Goal: Information Seeking & Learning: Compare options

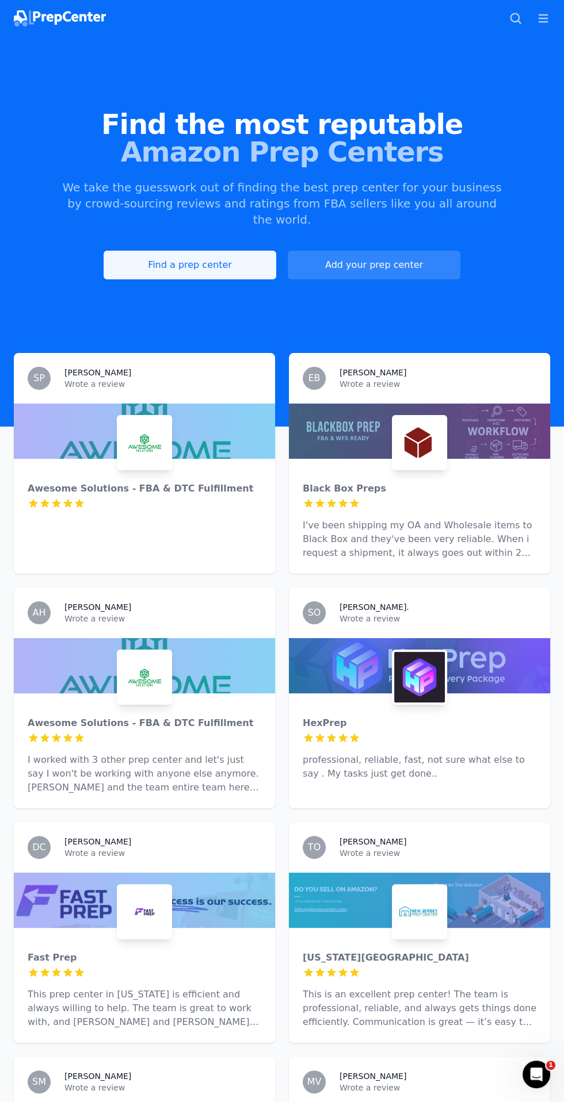
click at [135, 252] on link "Find a prep center" at bounding box center [190, 265] width 173 height 29
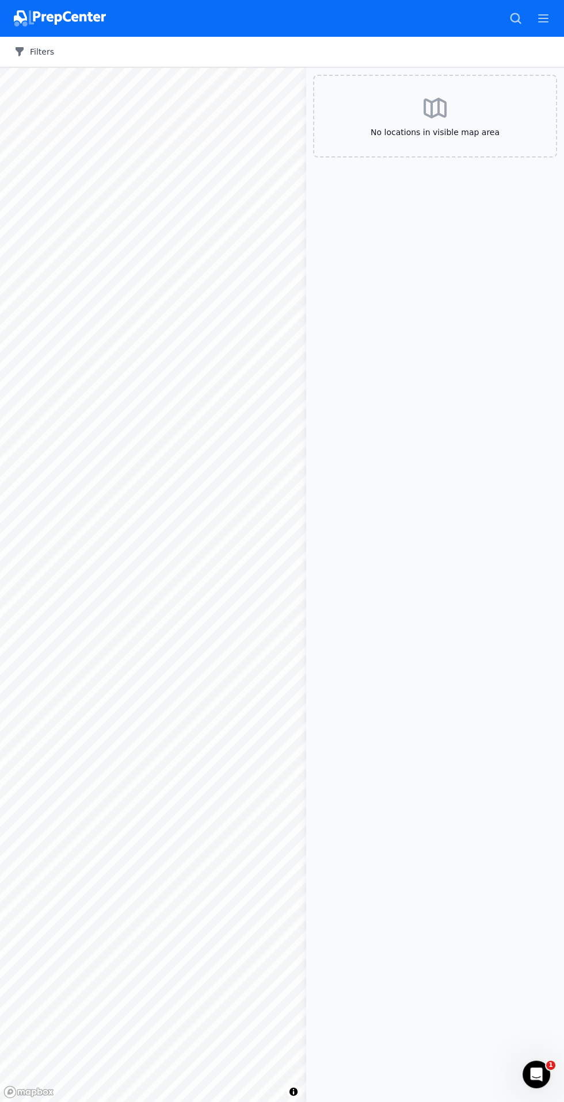
click at [23, 50] on icon "button" at bounding box center [20, 52] width 12 height 12
click at [28, 49] on button "Filters" at bounding box center [34, 52] width 40 height 12
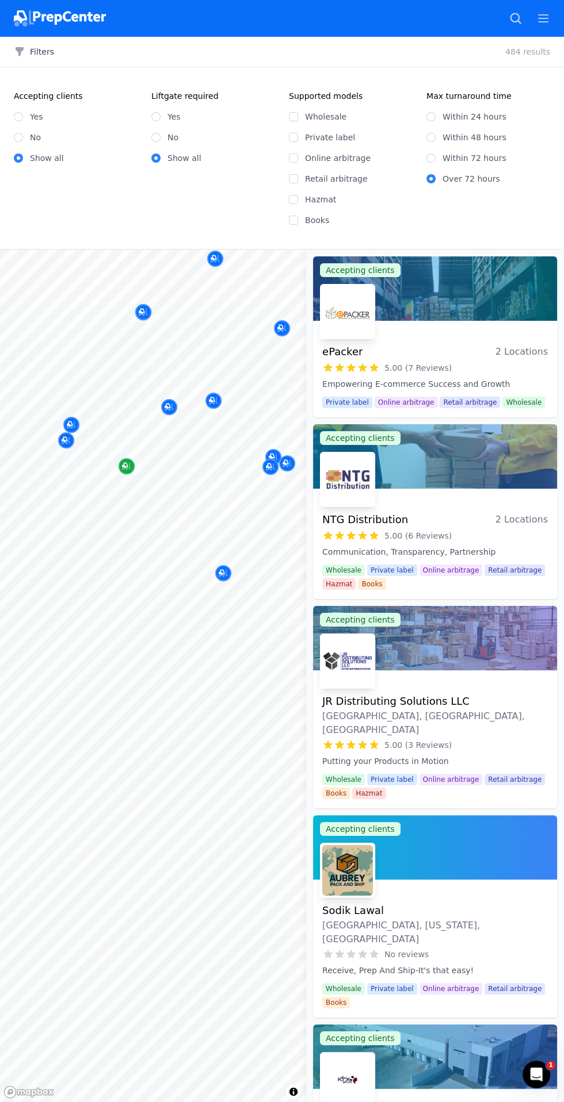
click at [126, 465] on icon "Map marker" at bounding box center [126, 467] width 9 height 12
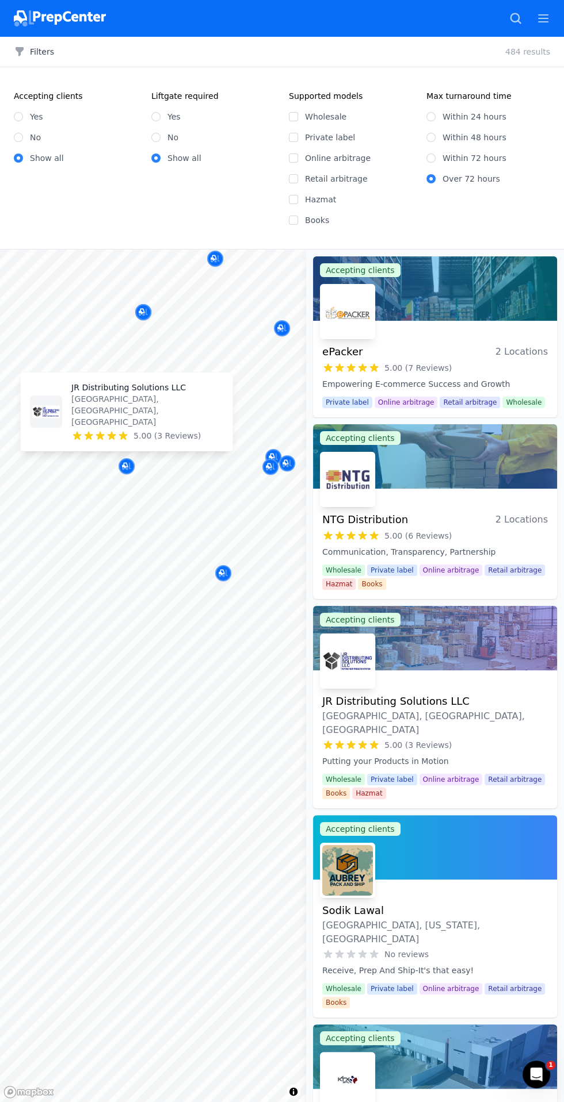
click at [93, 422] on p "[GEOGRAPHIC_DATA], [GEOGRAPHIC_DATA], [GEOGRAPHIC_DATA]" at bounding box center [147, 410] width 152 height 35
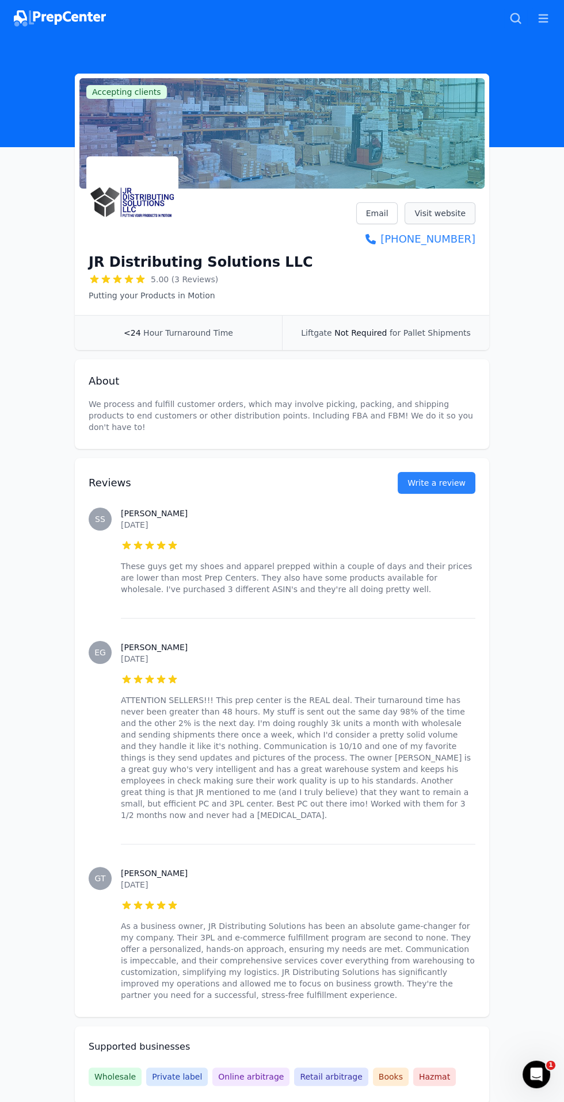
click at [436, 213] on link "Visit website" at bounding box center [439, 213] width 71 height 22
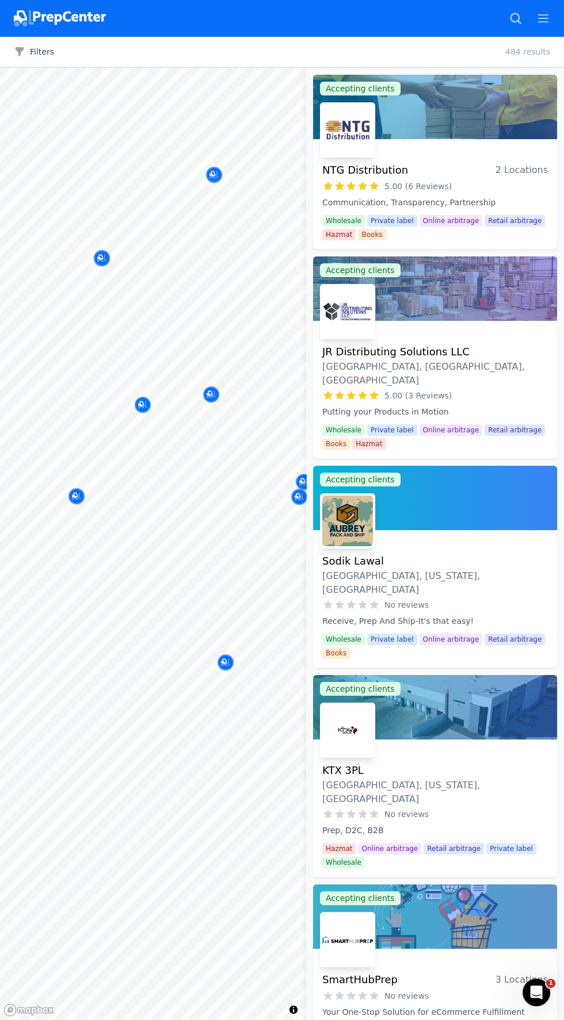
click at [233, 657] on button "Map marker" at bounding box center [225, 662] width 16 height 17
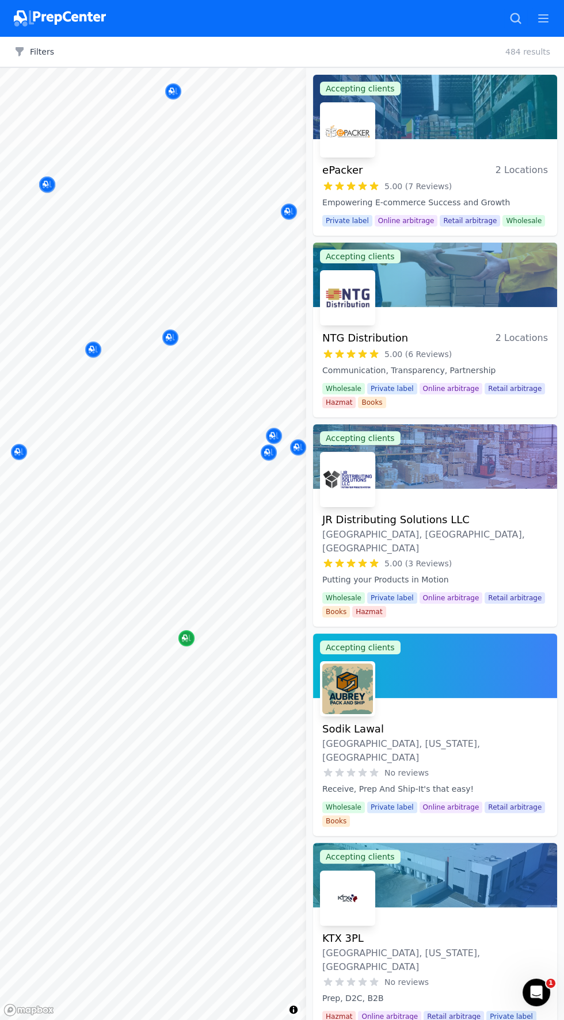
click at [190, 634] on icon "Map marker" at bounding box center [186, 639] width 9 height 12
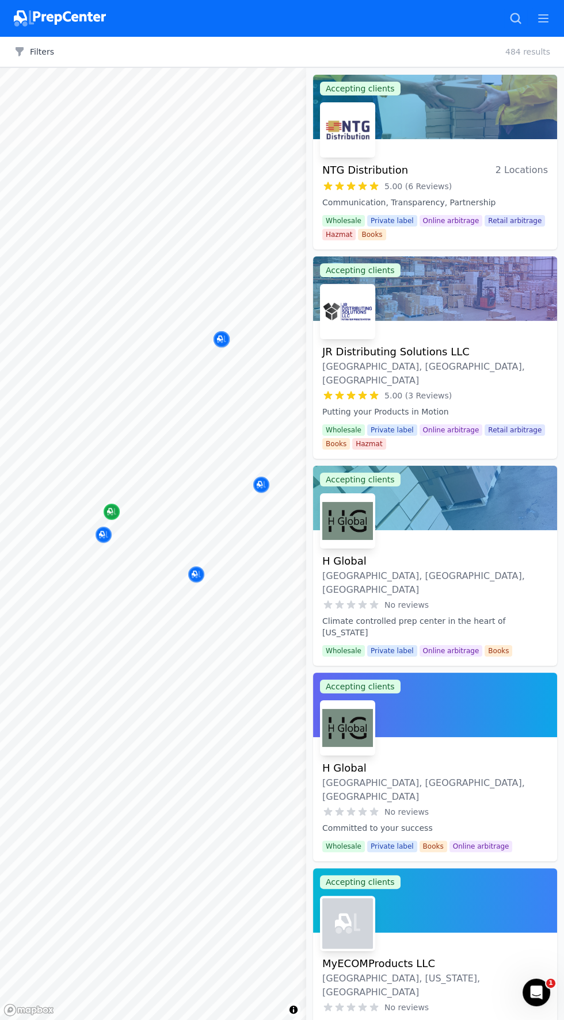
click at [115, 507] on icon "Map marker" at bounding box center [111, 512] width 9 height 12
click at [103, 534] on icon "Map marker" at bounding box center [103, 535] width 9 height 12
click at [264, 460] on icon "Map marker" at bounding box center [259, 460] width 9 height 12
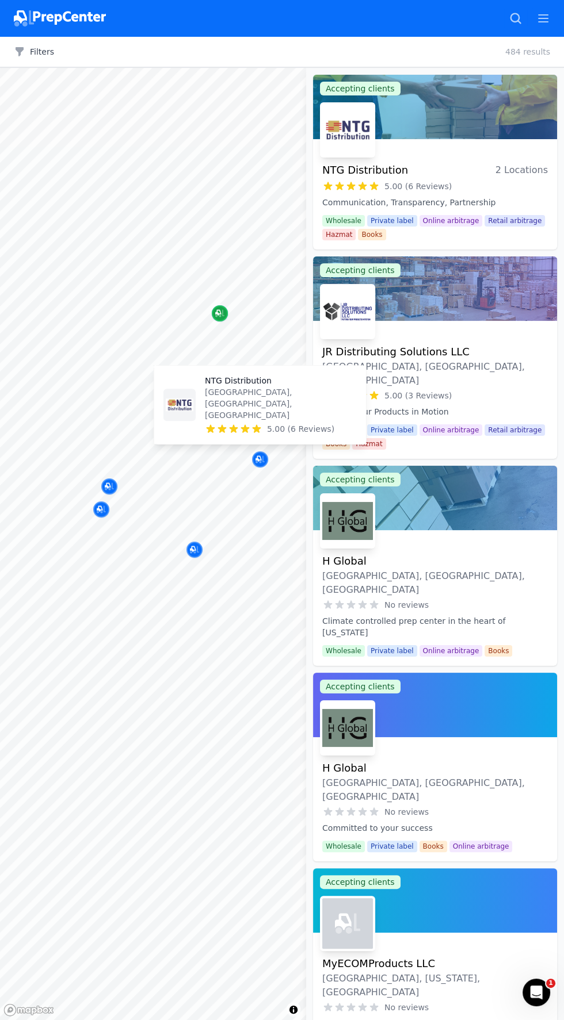
click at [219, 310] on icon "Map marker" at bounding box center [218, 313] width 6 height 6
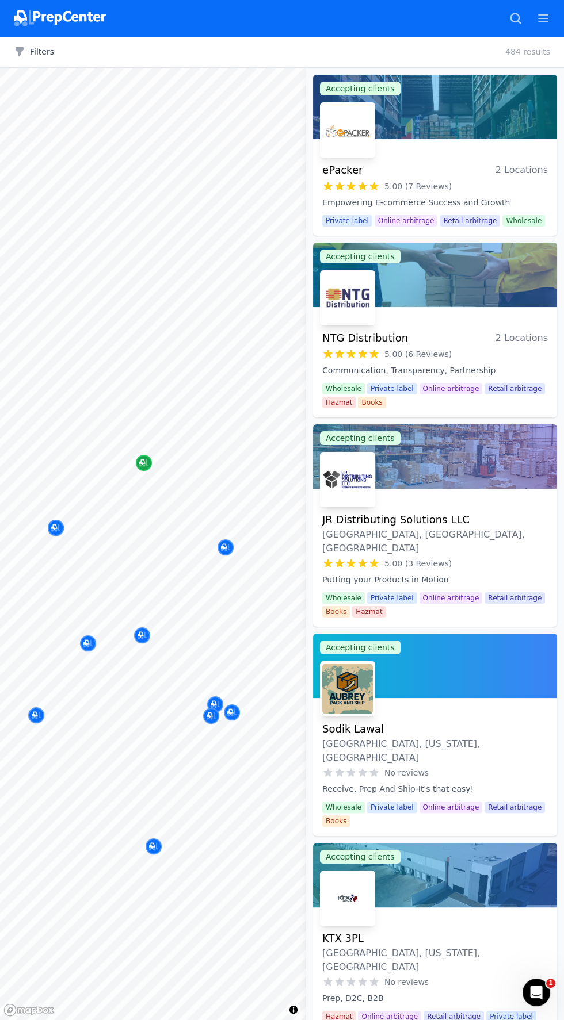
click at [136, 461] on div "Map marker" at bounding box center [144, 463] width 16 height 16
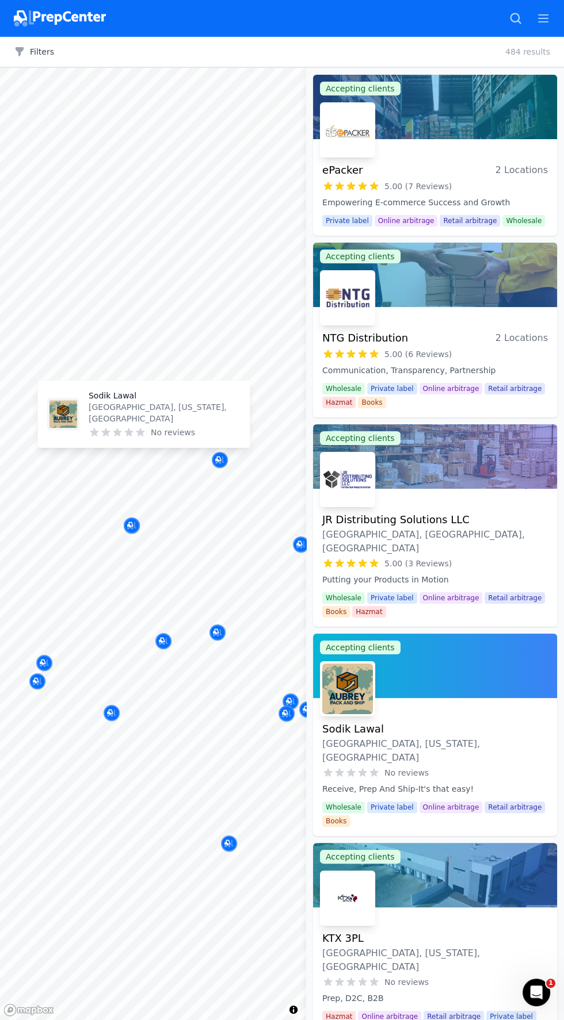
click at [127, 396] on div "Sodik Lawal Krugerville, Texas, US No reviews" at bounding box center [144, 414] width 212 height 67
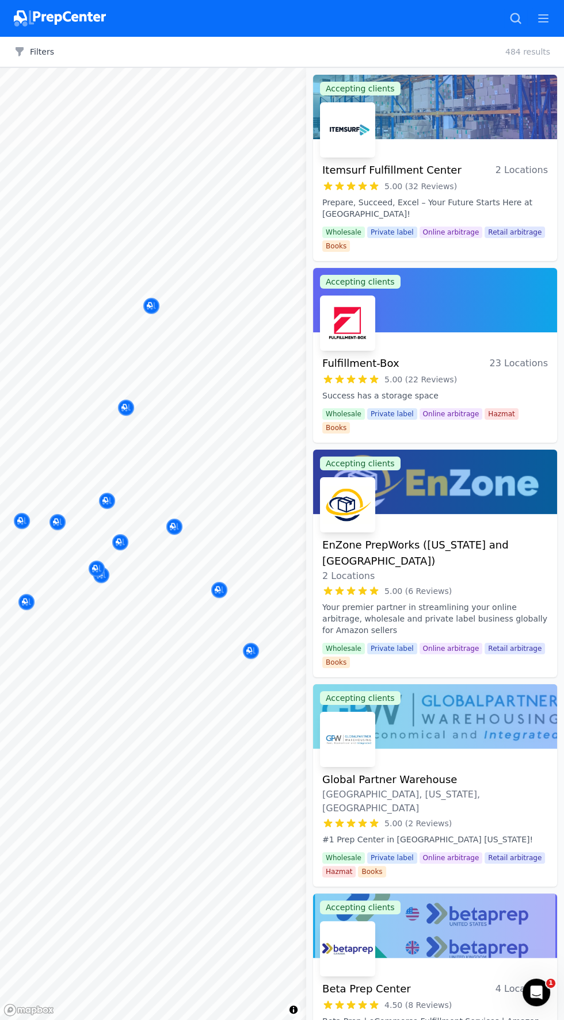
click at [159, 301] on button "Map marker" at bounding box center [151, 306] width 16 height 17
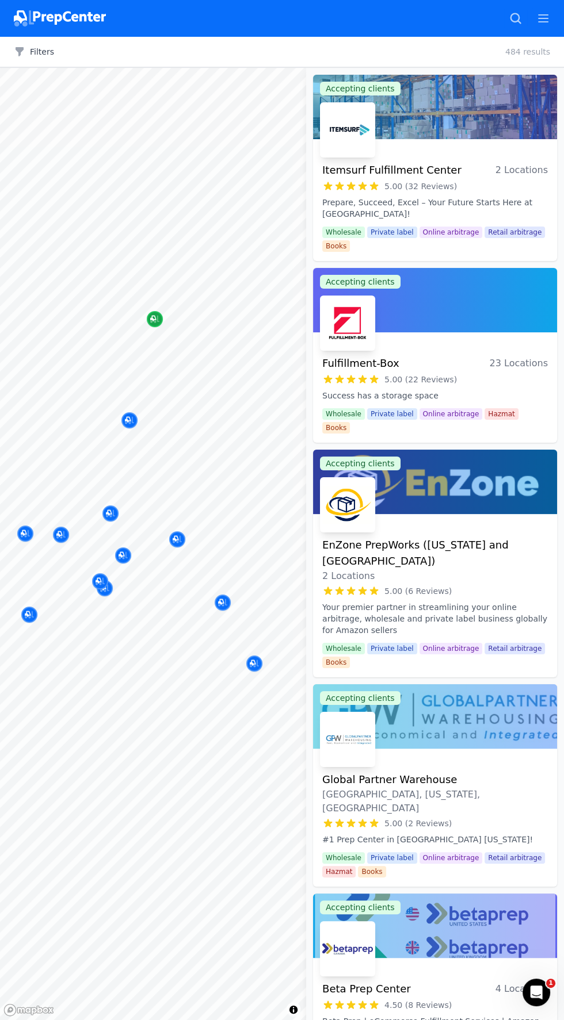
click at [158, 317] on icon "Map marker" at bounding box center [154, 319] width 9 height 12
click at [212, 258] on p "[MEDICAL_DATA] PrepWorks ([US_STATE] and [GEOGRAPHIC_DATA])" at bounding box center [175, 246] width 152 height 23
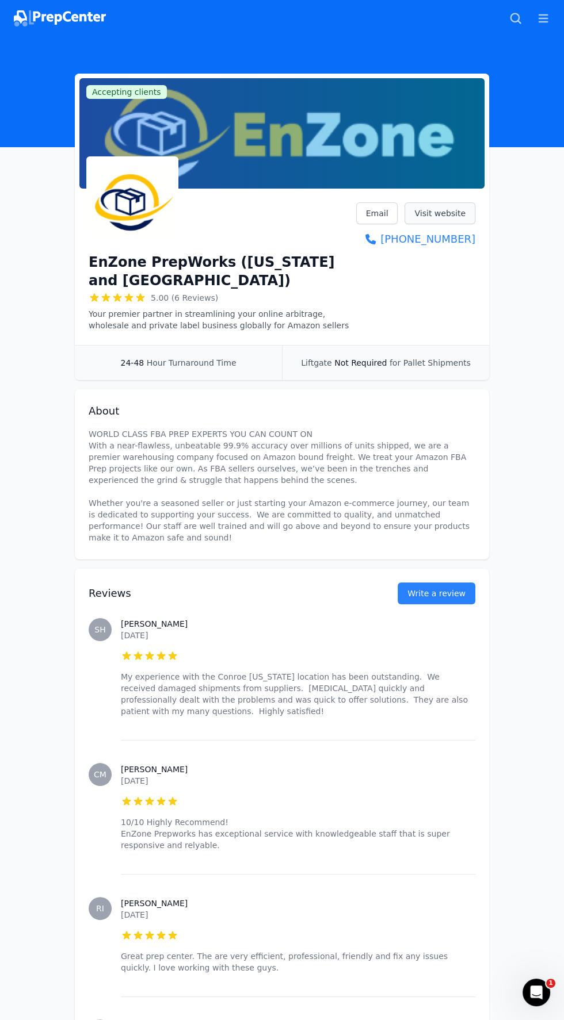
click at [459, 204] on link "Visit website" at bounding box center [439, 213] width 71 height 22
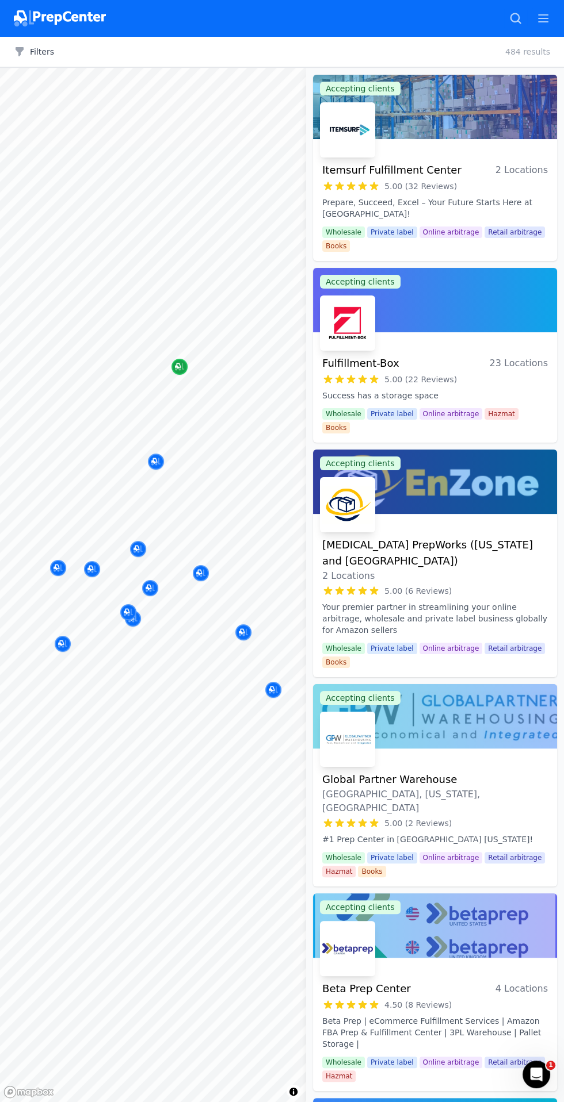
click at [184, 361] on div "Map marker" at bounding box center [179, 367] width 16 height 16
click at [163, 457] on button "Map marker" at bounding box center [156, 462] width 16 height 17
click at [156, 460] on icon "Map marker" at bounding box center [154, 461] width 6 height 6
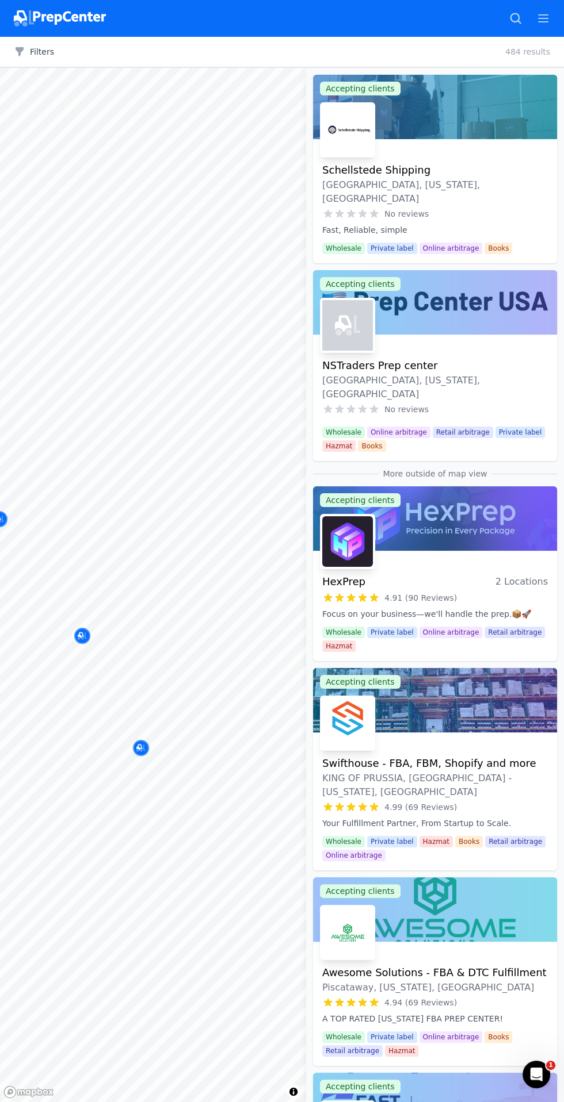
click at [148, 742] on button "Map marker" at bounding box center [141, 748] width 16 height 17
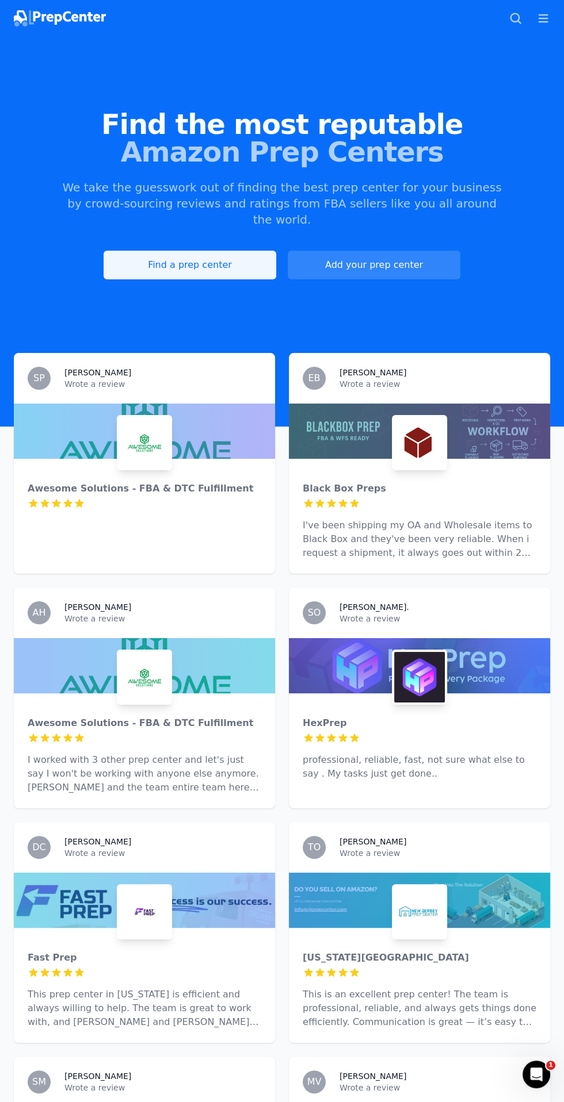
click at [210, 263] on link "Find a prep center" at bounding box center [190, 265] width 173 height 29
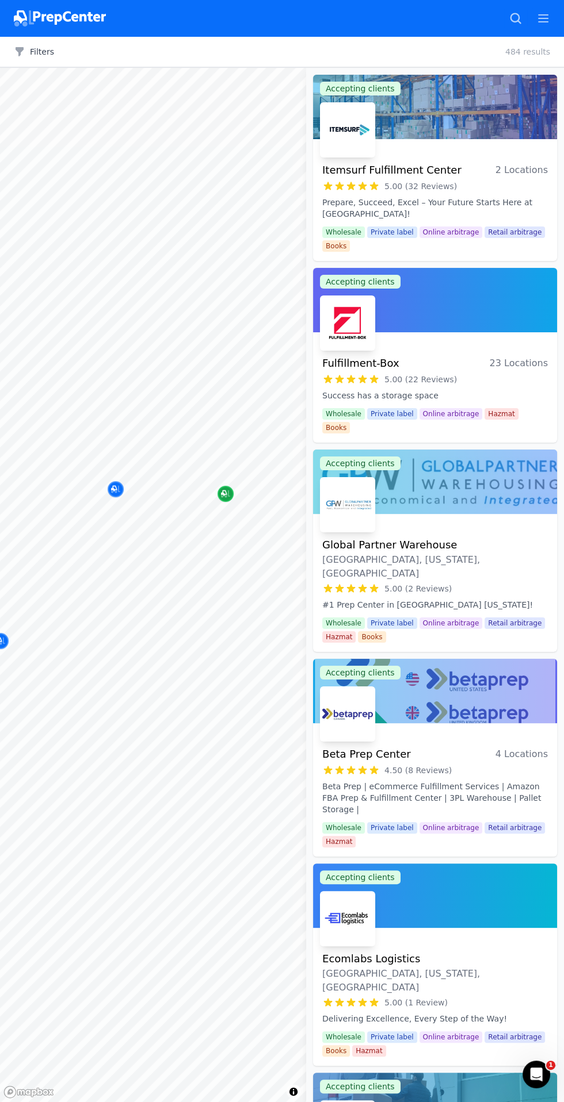
click at [230, 491] on div "Map marker" at bounding box center [225, 494] width 16 height 16
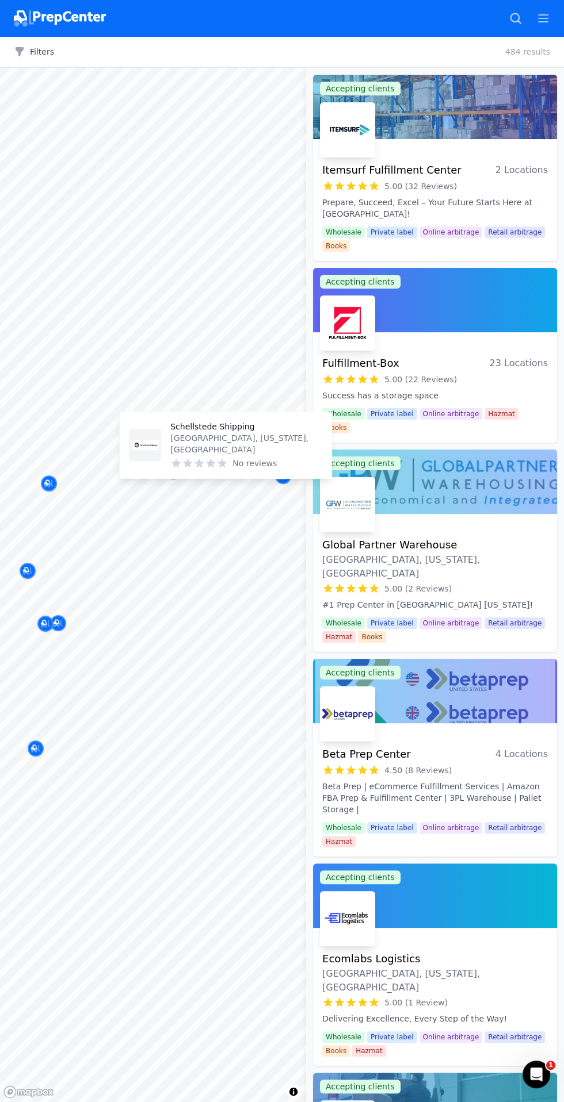
click at [221, 446] on p "[GEOGRAPHIC_DATA], [US_STATE], [GEOGRAPHIC_DATA]" at bounding box center [246, 443] width 152 height 23
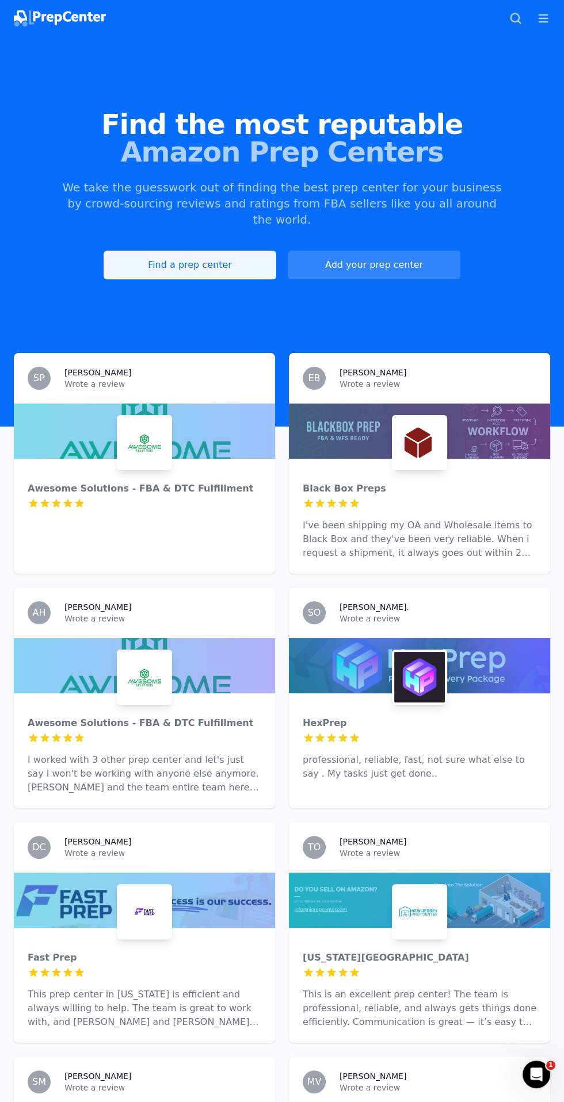
click at [202, 251] on link "Find a prep center" at bounding box center [190, 265] width 173 height 29
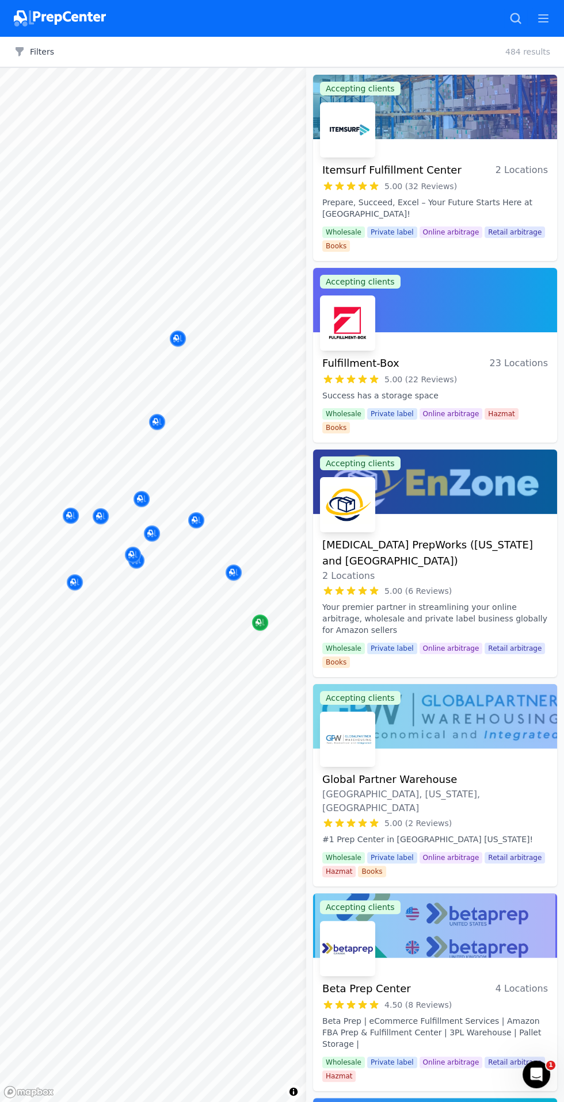
click at [263, 627] on icon "Map marker" at bounding box center [259, 623] width 9 height 12
click at [204, 513] on button "Map marker" at bounding box center [196, 520] width 16 height 17
click at [202, 518] on div "Map marker" at bounding box center [196, 520] width 16 height 16
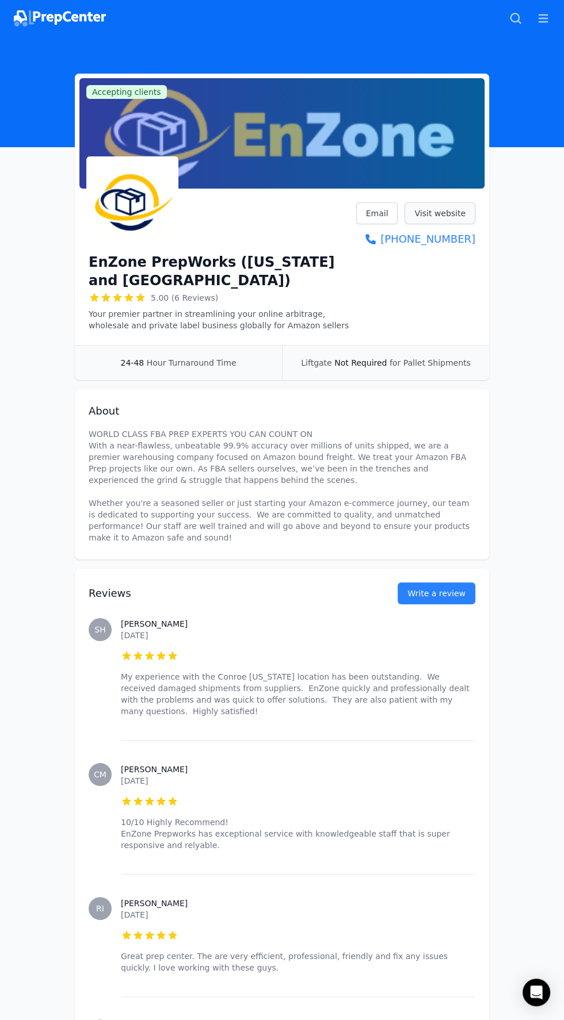
click at [461, 209] on link "Visit website" at bounding box center [439, 213] width 71 height 22
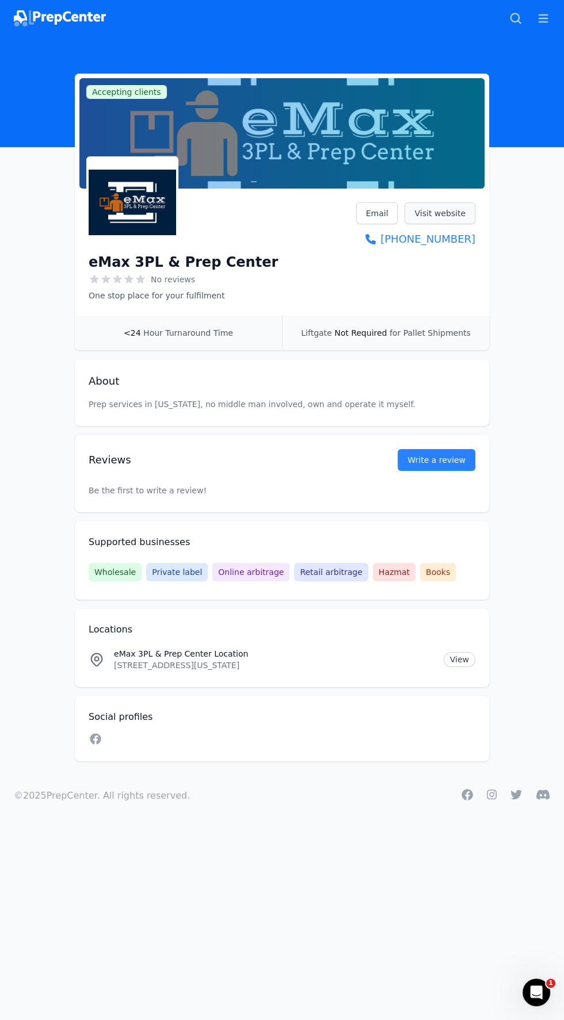
click at [468, 207] on link "Visit website" at bounding box center [439, 213] width 71 height 22
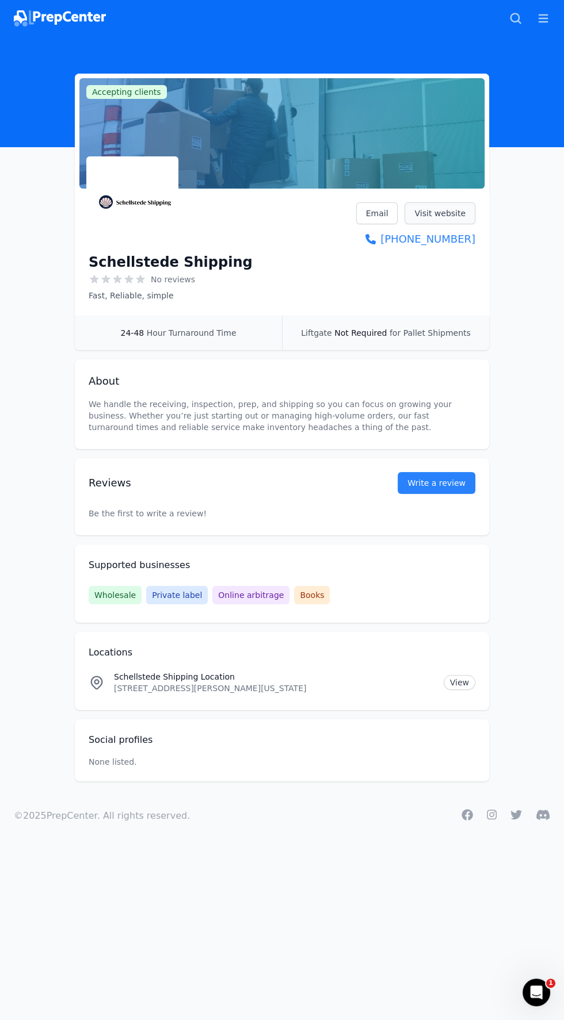
click at [451, 213] on link "Visit website" at bounding box center [439, 213] width 71 height 22
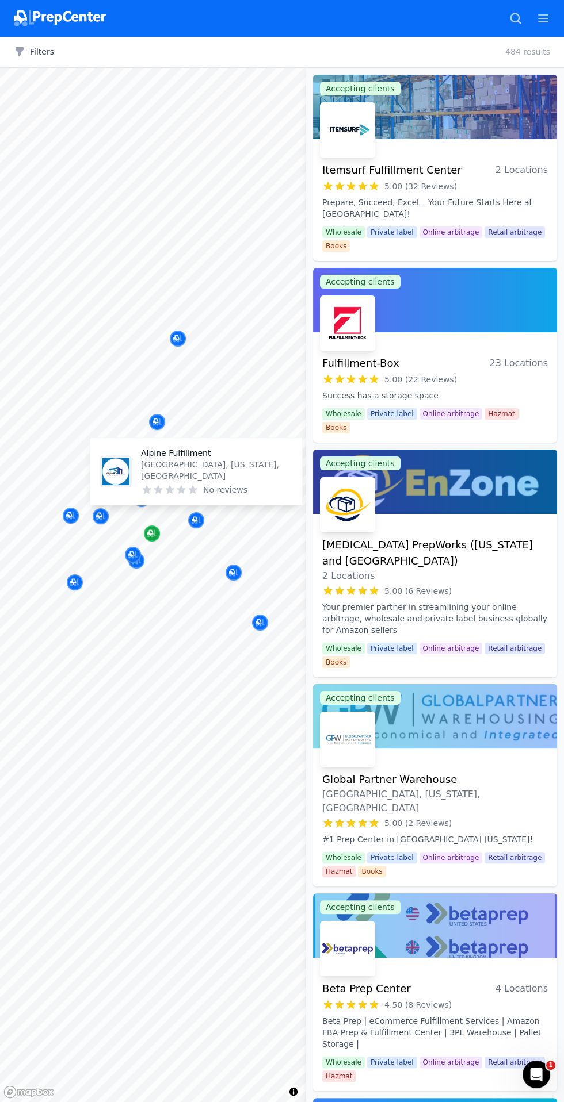
click at [158, 529] on div "Map marker" at bounding box center [152, 534] width 16 height 16
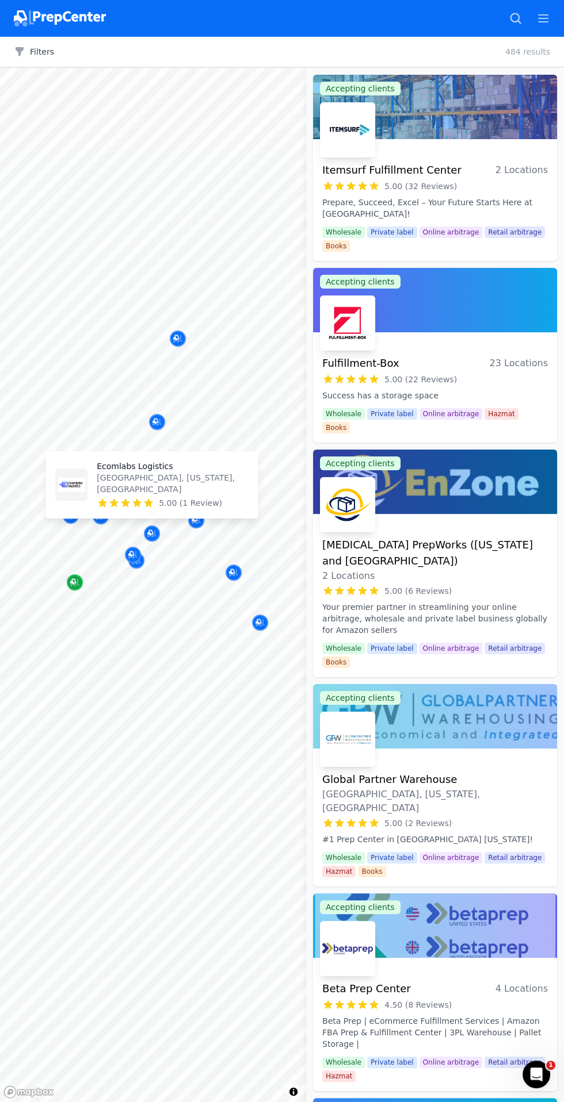
click at [74, 579] on icon "Map marker" at bounding box center [73, 582] width 6 height 6
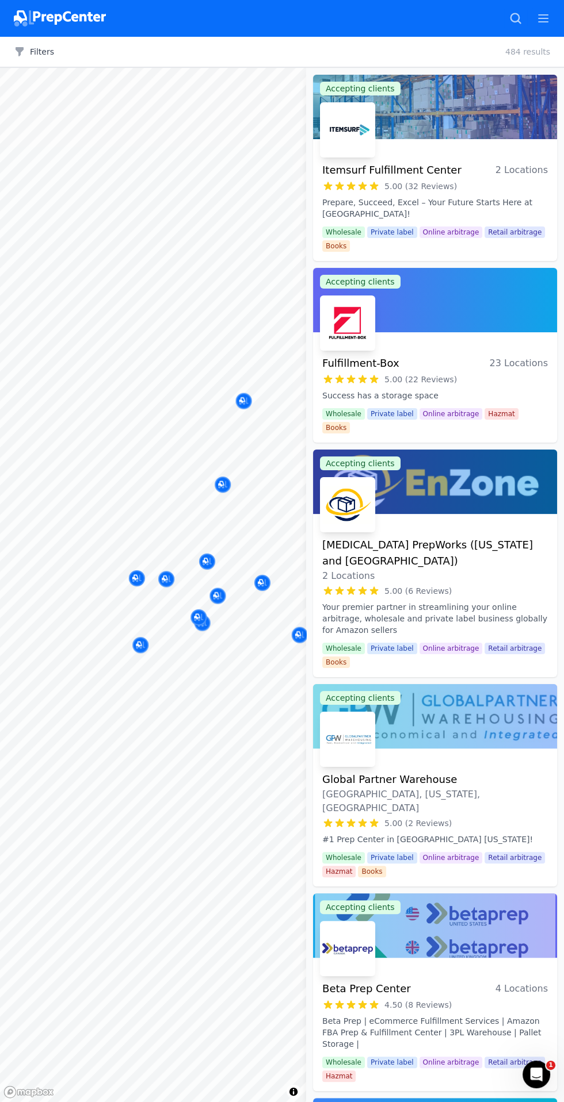
click at [74, 518] on div at bounding box center [151, 520] width 221 height 9
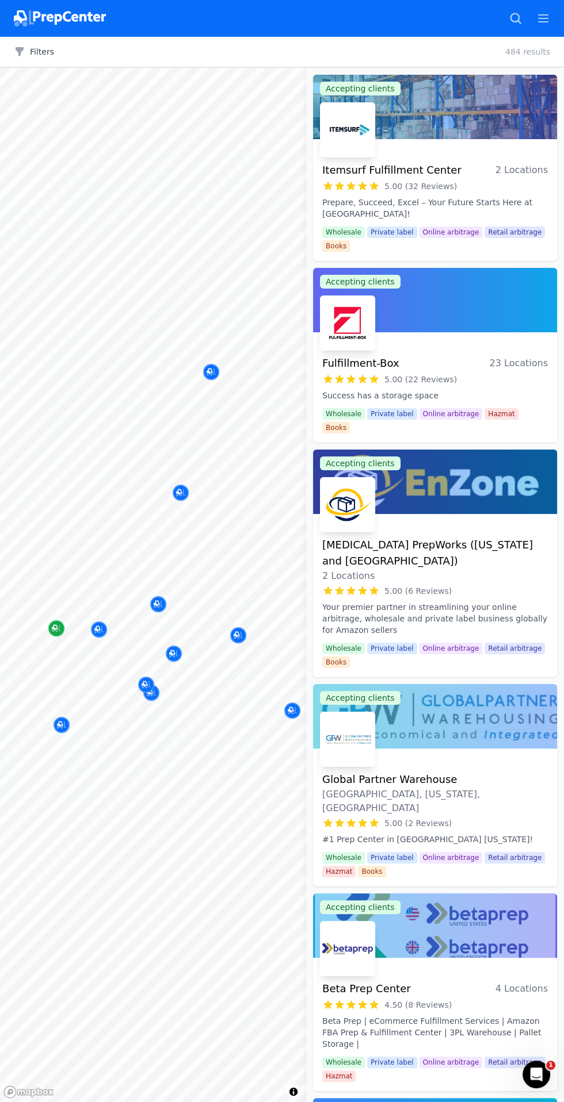
click at [60, 632] on icon "Map marker" at bounding box center [56, 629] width 9 height 12
click at [296, 714] on icon "Map marker" at bounding box center [292, 711] width 9 height 12
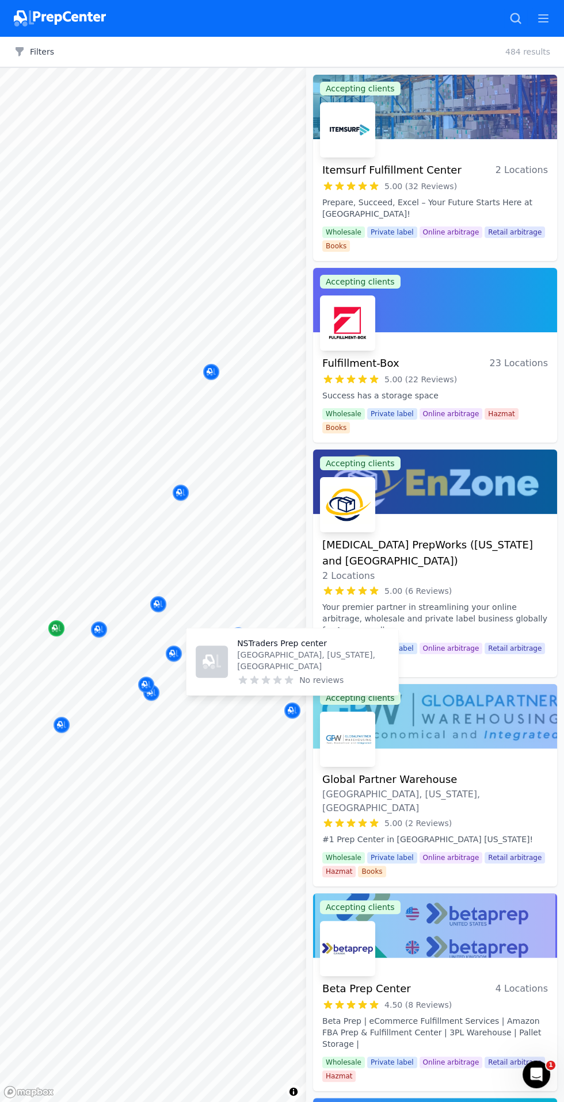
click at [58, 624] on icon "Map marker" at bounding box center [56, 629] width 9 height 12
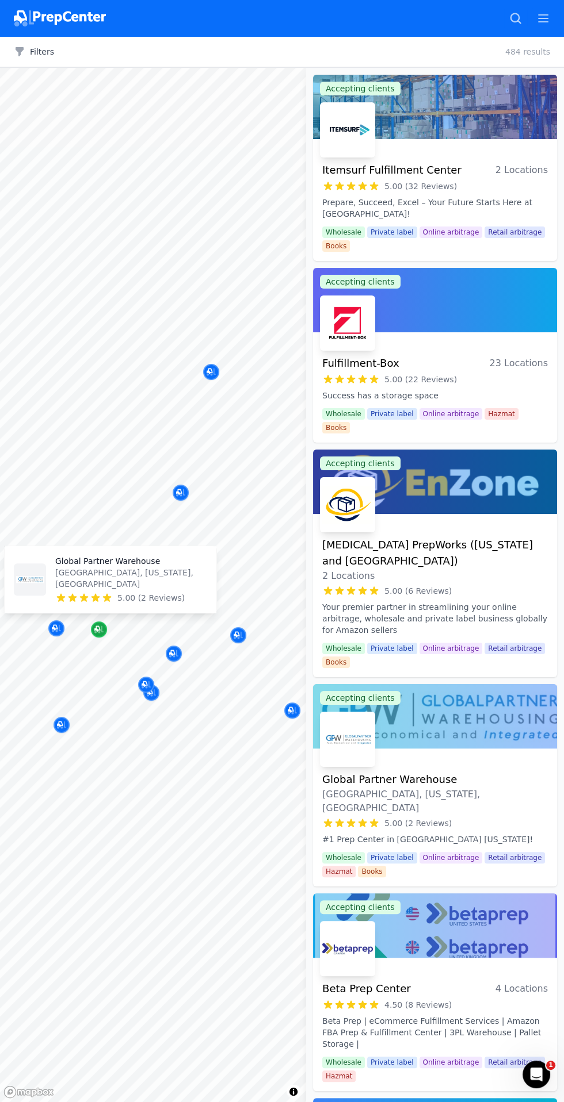
click at [102, 630] on icon "Map marker" at bounding box center [98, 630] width 9 height 12
click at [175, 650] on icon "Map marker" at bounding box center [173, 654] width 9 height 12
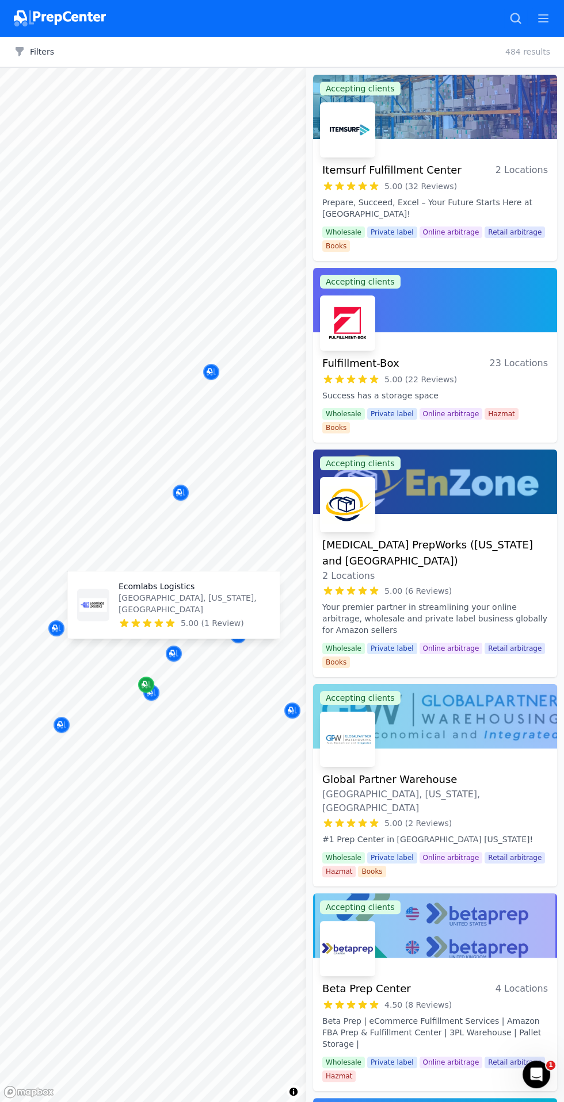
click at [145, 683] on icon "Map marker" at bounding box center [145, 685] width 9 height 12
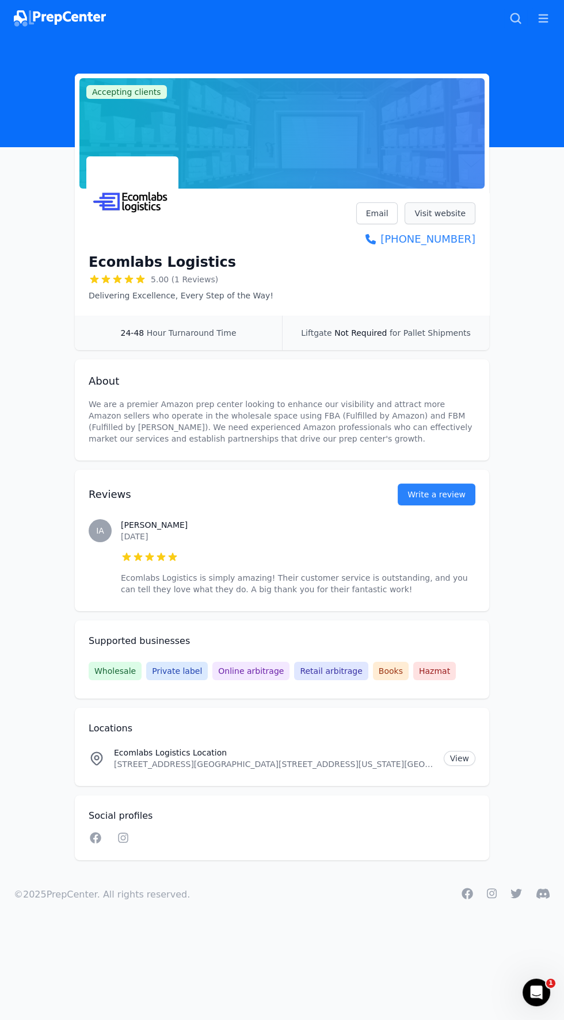
click at [472, 204] on link "Visit website" at bounding box center [439, 213] width 71 height 22
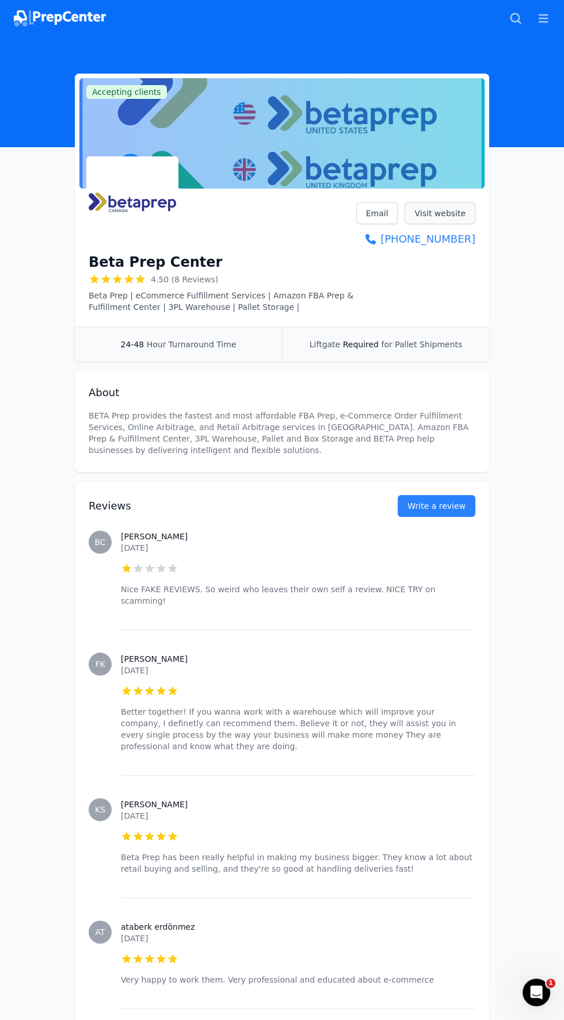
click at [465, 213] on link "Visit website" at bounding box center [439, 213] width 71 height 22
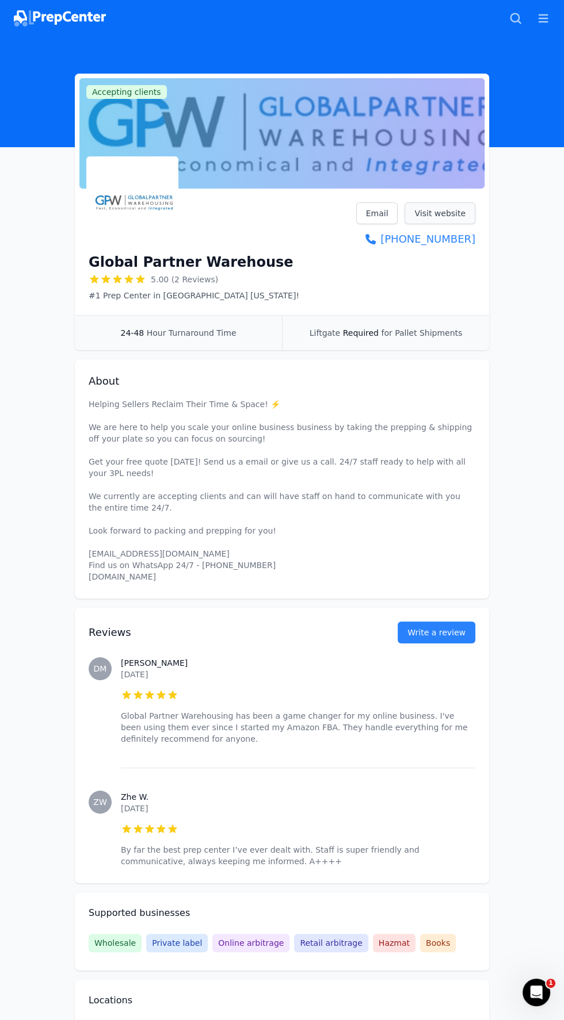
click at [459, 209] on link "Visit website" at bounding box center [439, 213] width 71 height 22
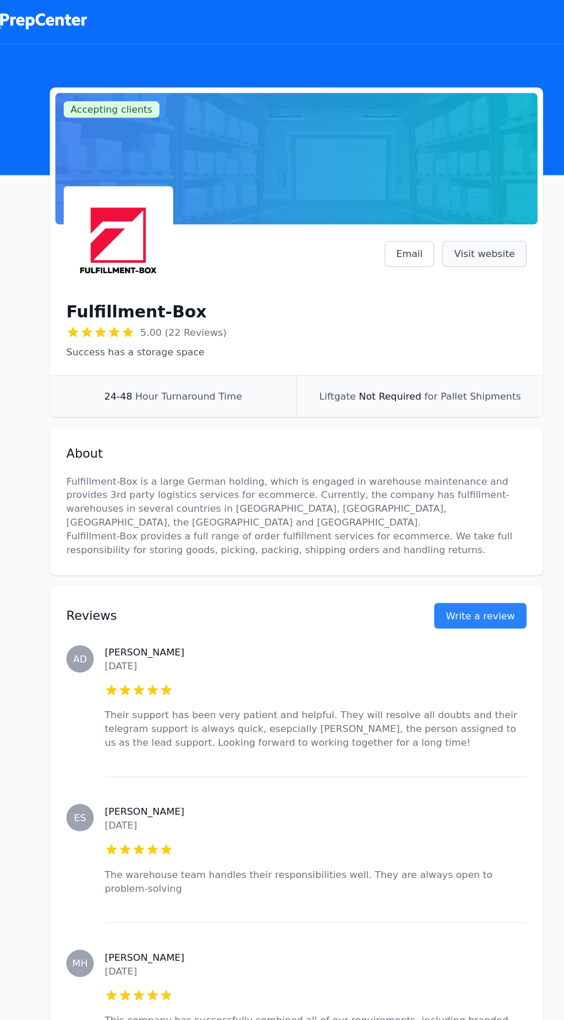
click at [462, 219] on link "Visit website" at bounding box center [439, 213] width 71 height 22
